Goal: Transaction & Acquisition: Purchase product/service

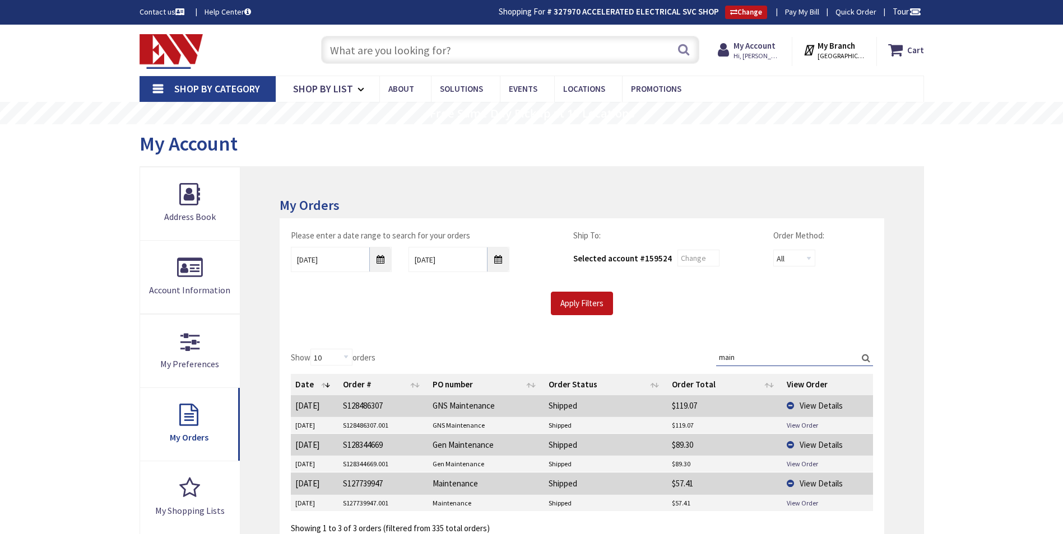
click at [393, 47] on input "text" at bounding box center [510, 50] width 378 height 28
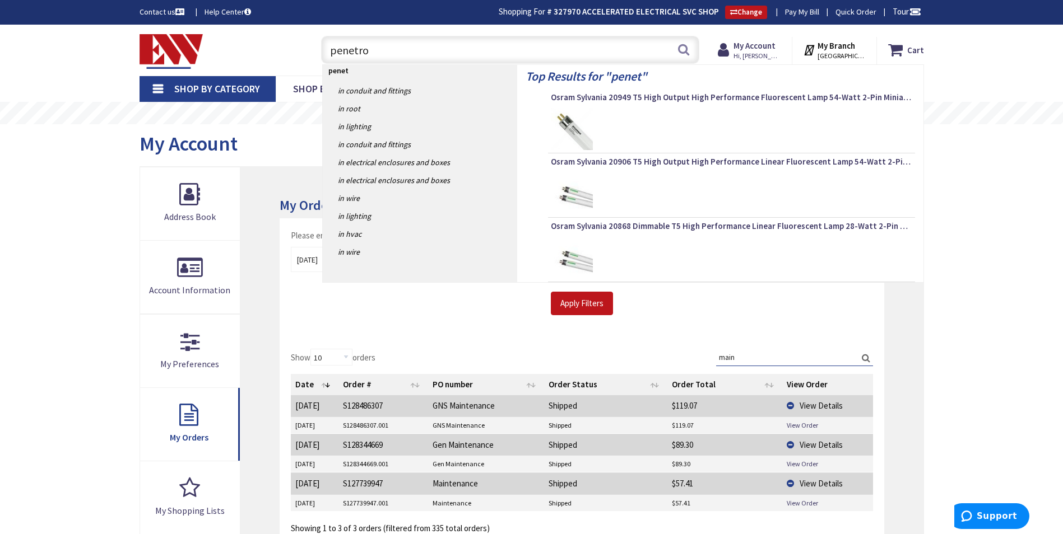
type input "penetrox"
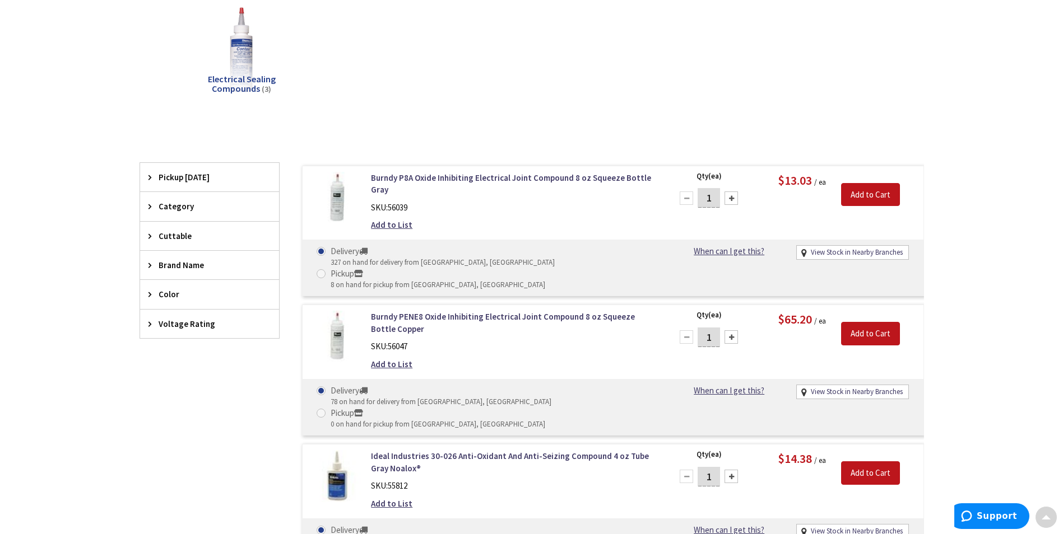
scroll to position [168, 0]
click at [886, 190] on input "Add to Cart" at bounding box center [870, 194] width 59 height 24
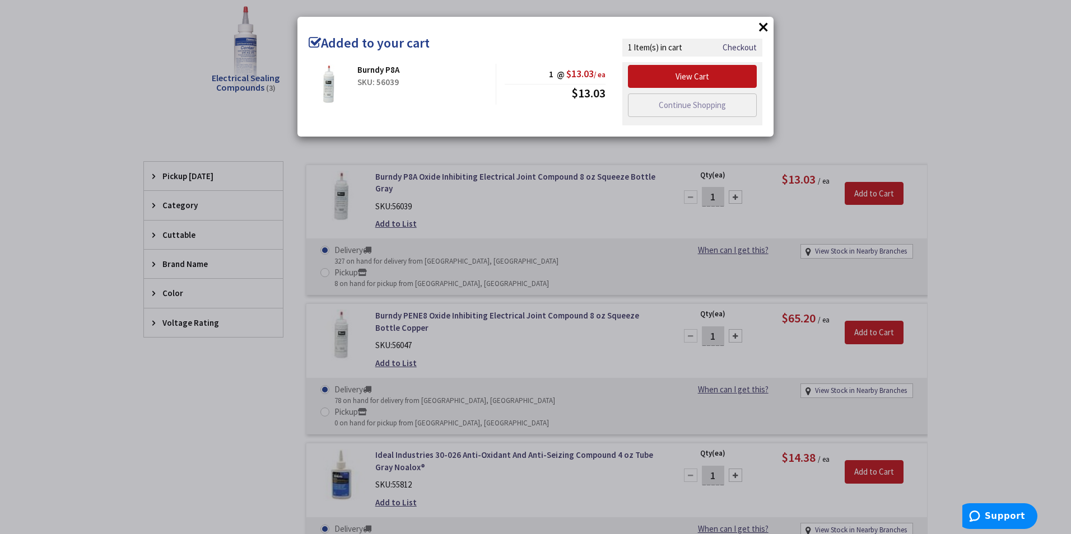
click at [853, 88] on div "× Added to your cart Burndy P8A SKU: 56039 1 @ $13.03 / ea $13.03" at bounding box center [535, 267] width 1071 height 534
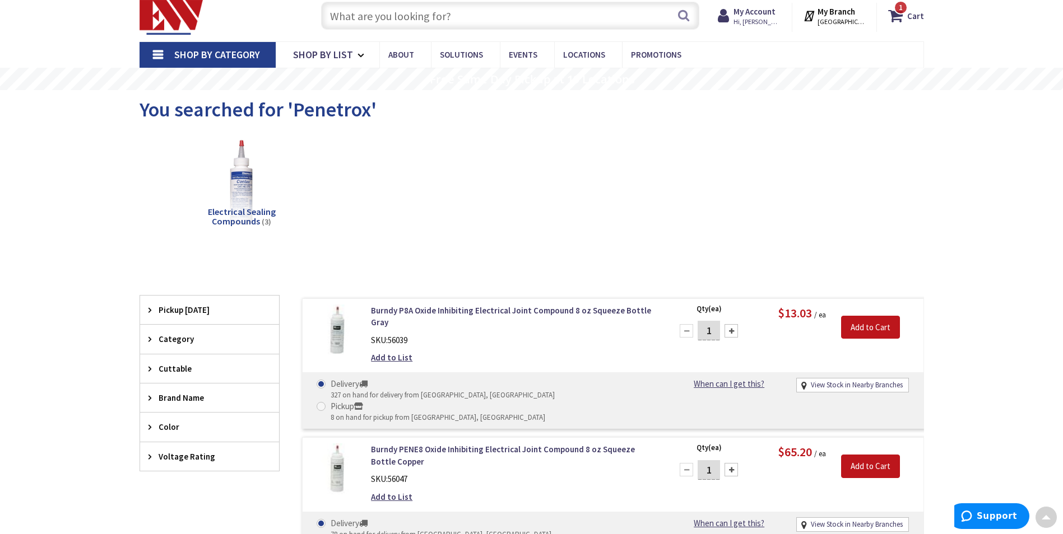
scroll to position [0, 0]
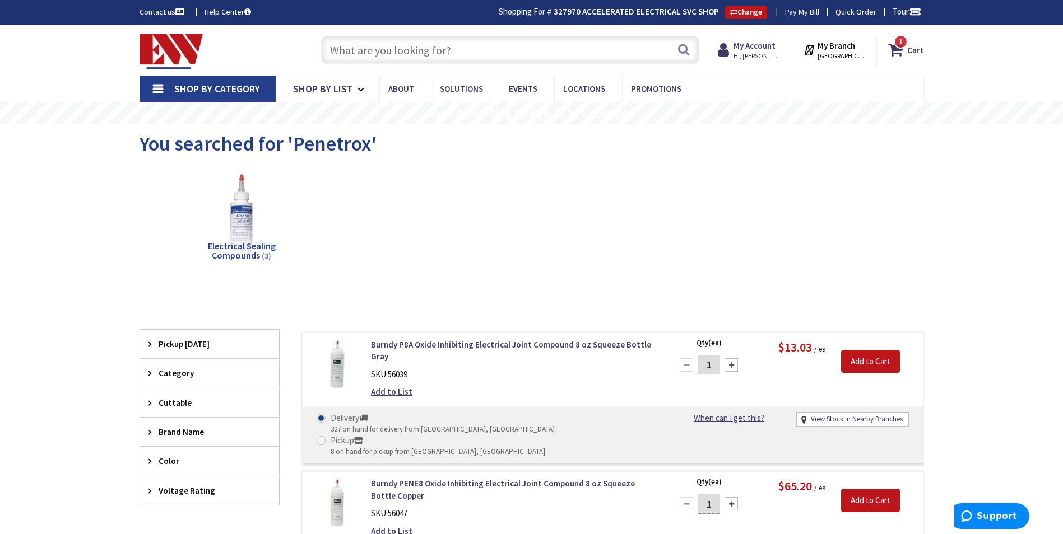
click at [901, 62] on div "1 1 items Cart My Cart 1 Close 1 item Cart Subtotal $13.03 Go to Checkout" at bounding box center [900, 51] width 47 height 29
click at [902, 54] on icon at bounding box center [897, 50] width 19 height 20
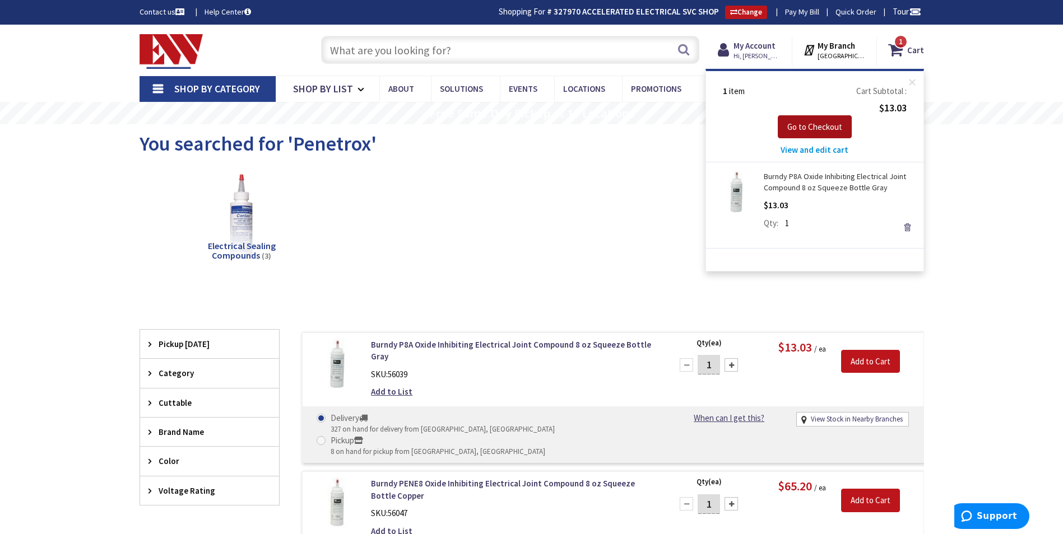
click at [805, 131] on span "Go to Checkout" at bounding box center [814, 127] width 55 height 11
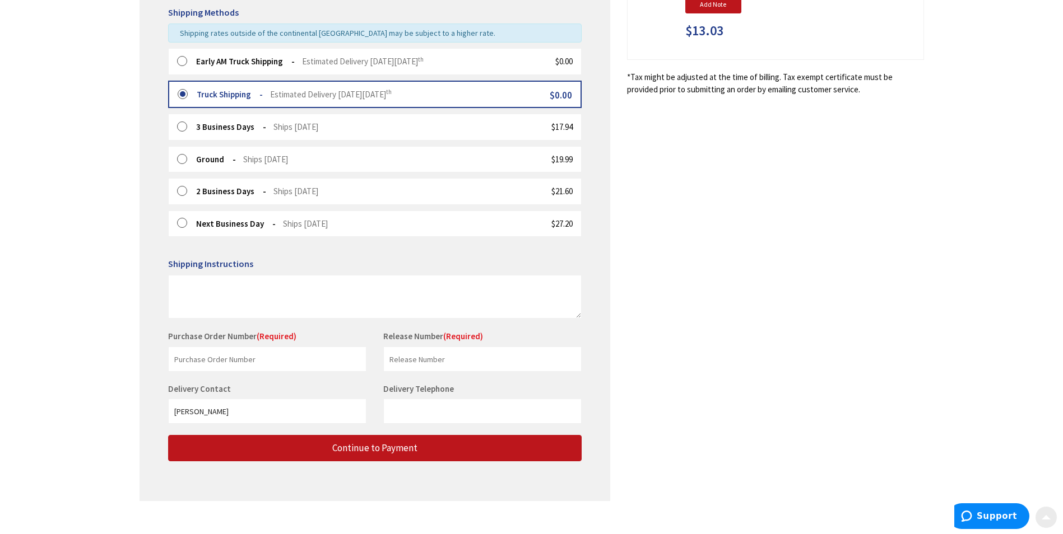
scroll to position [280, 0]
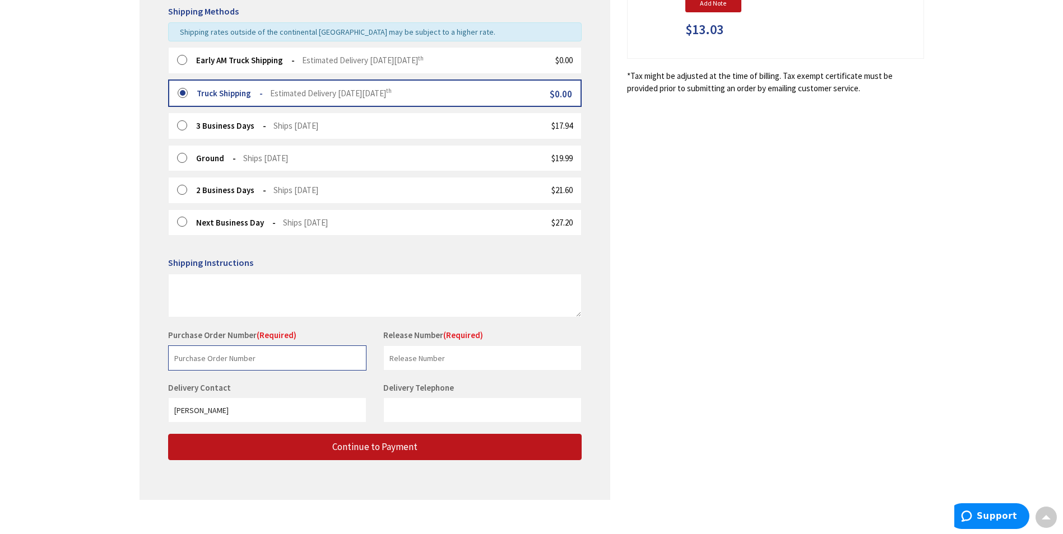
click at [280, 362] on input "text" at bounding box center [267, 358] width 198 height 25
type input "Stock"
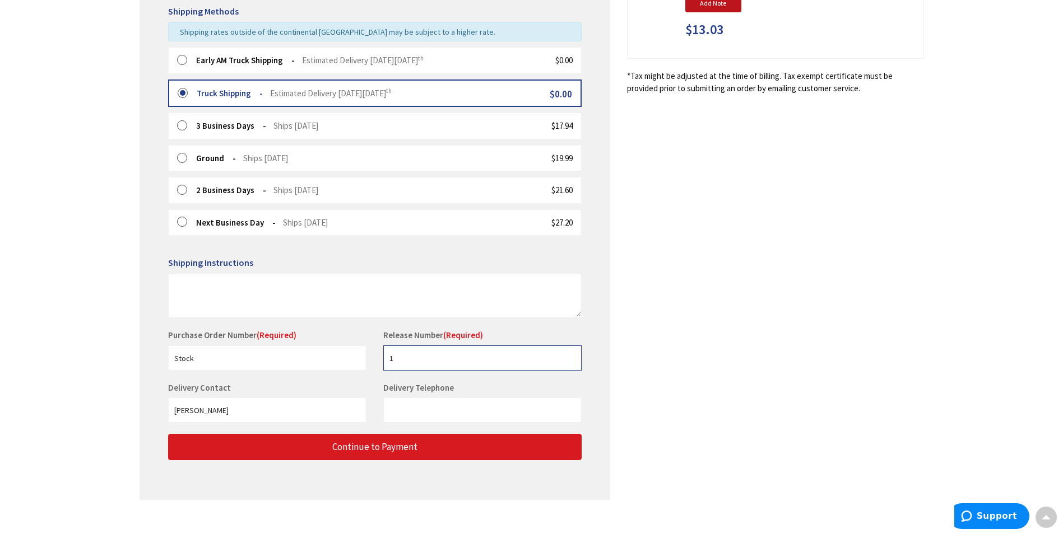
type input "1"
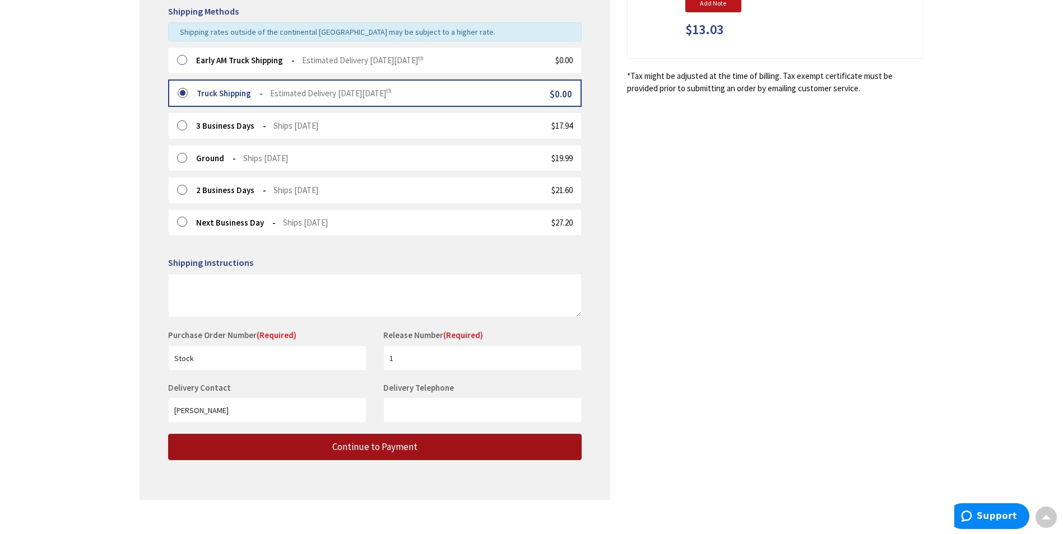
click at [313, 441] on button "Continue to Payment" at bounding box center [374, 447] width 413 height 26
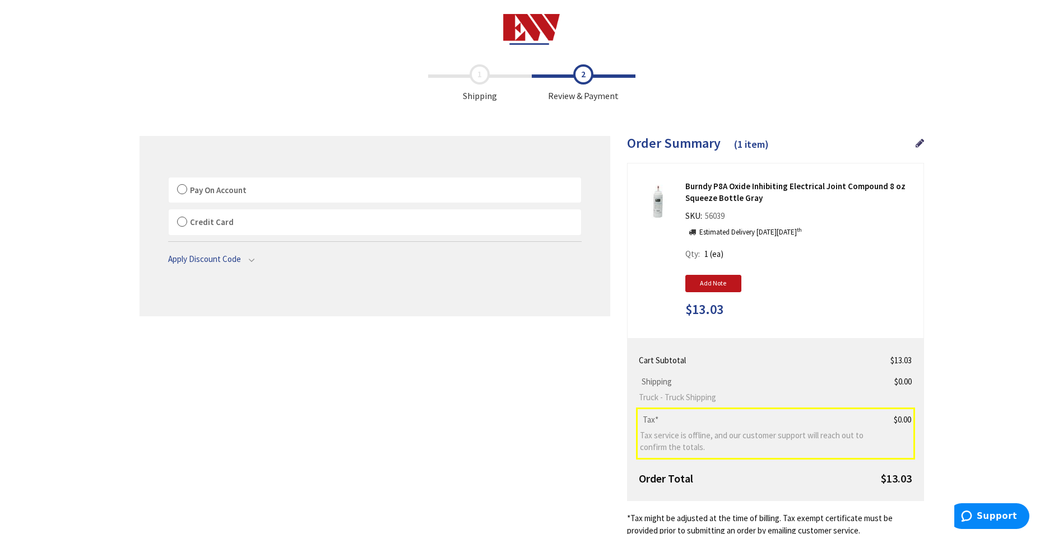
click at [210, 189] on span "Pay On Account" at bounding box center [218, 190] width 57 height 11
click at [169, 180] on input "Pay On Account" at bounding box center [169, 180] width 0 height 0
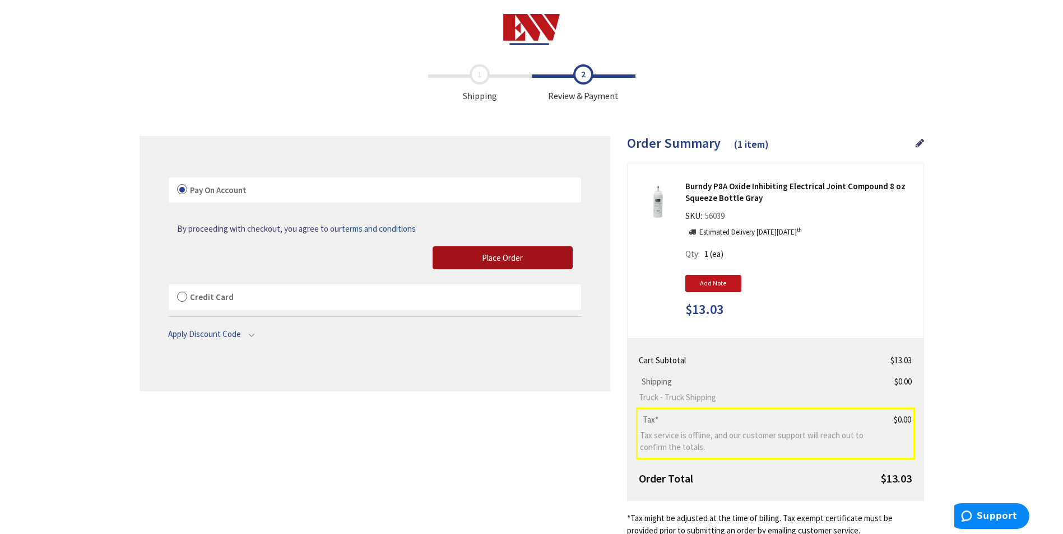
drag, startPoint x: 513, startPoint y: 262, endPoint x: 624, endPoint y: 268, distance: 111.1
click at [513, 262] on span "Place Order" at bounding box center [502, 258] width 41 height 11
